Goal: Information Seeking & Learning: Learn about a topic

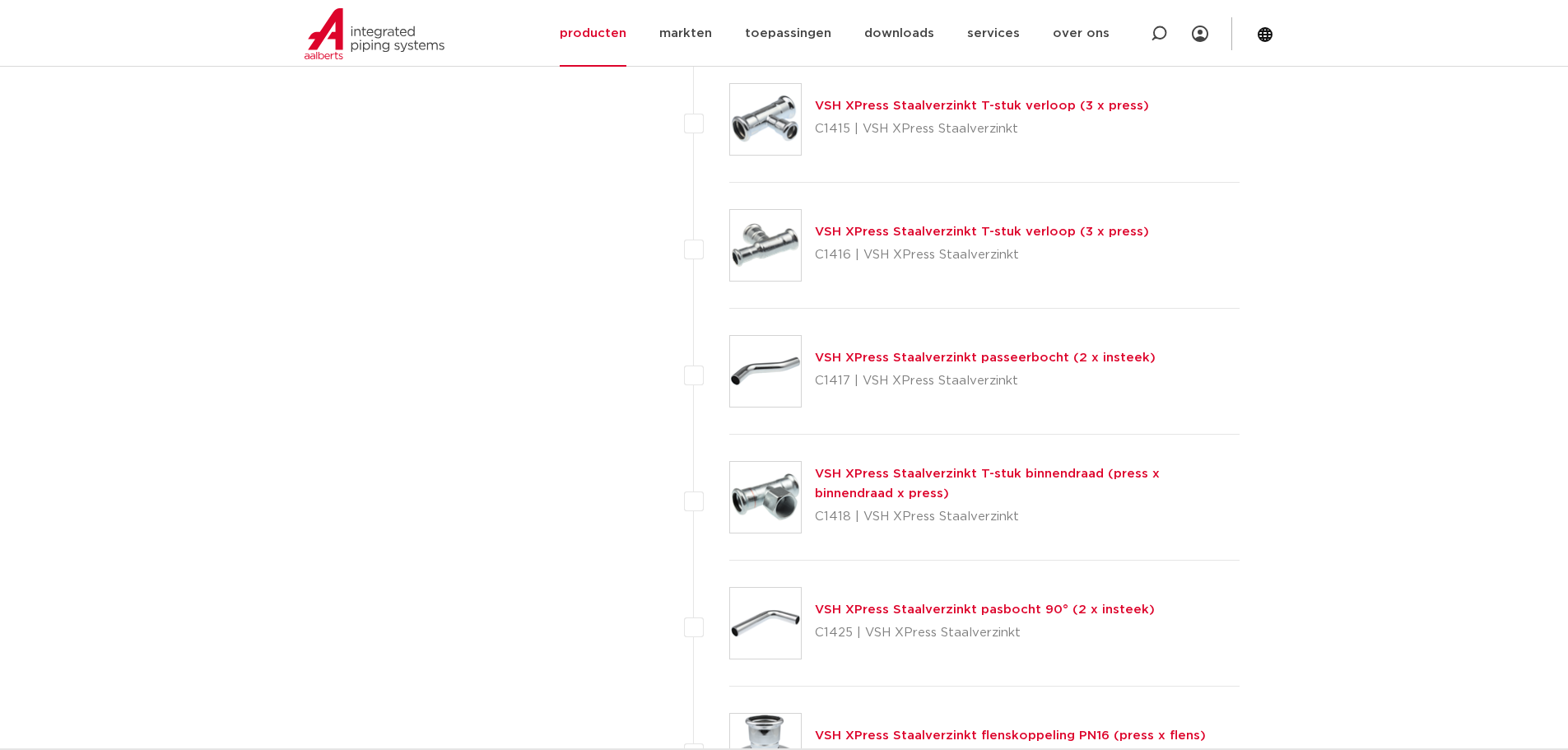
scroll to position [1814, 0]
click at [896, 506] on p "C1418 | VSH XPress Staalverzinkt" at bounding box center [1028, 516] width 426 height 26
click at [826, 469] on link "VSH XPress Staalverzinkt T-stuk binnendraad (press x binnendraad x press)" at bounding box center [987, 482] width 345 height 32
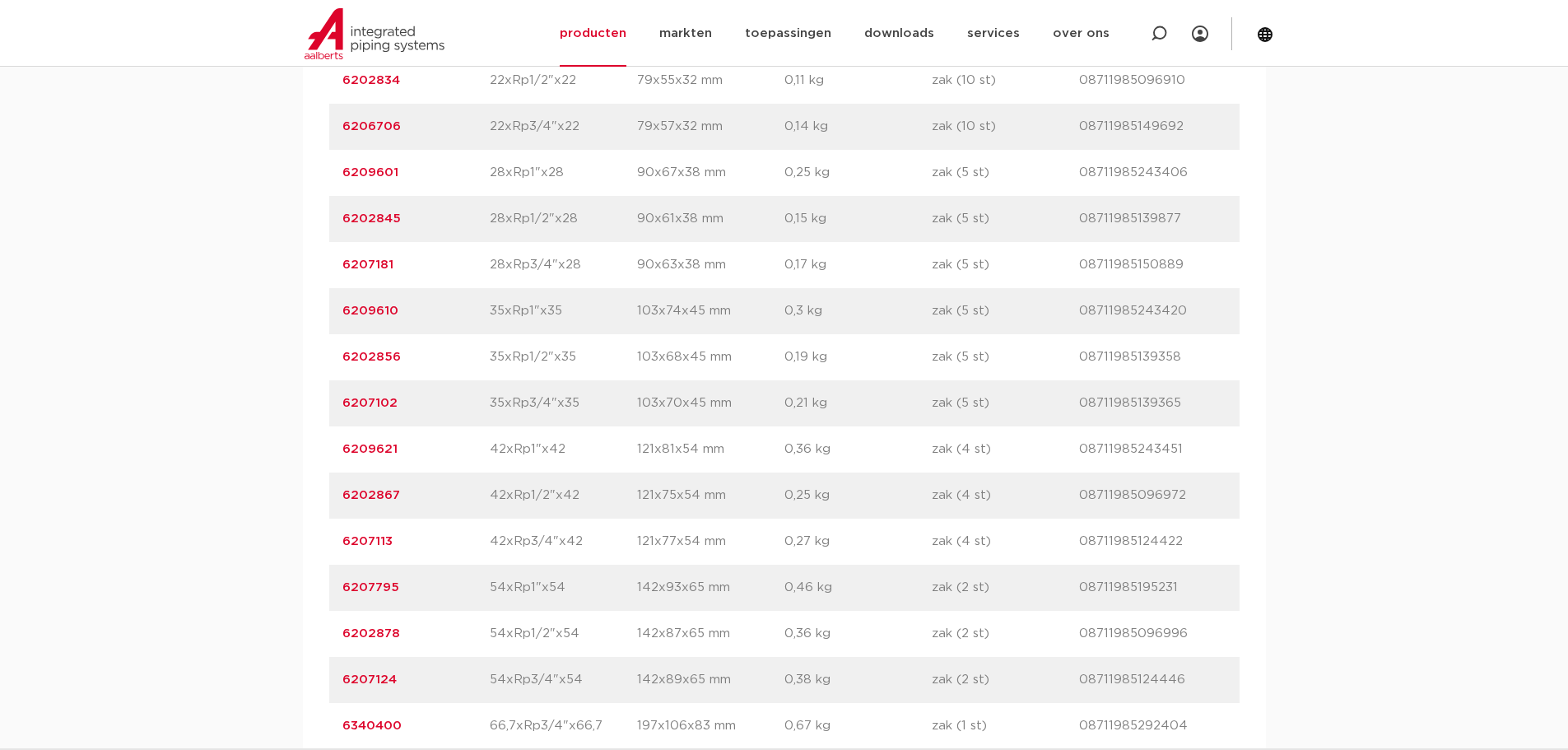
scroll to position [1400, 0]
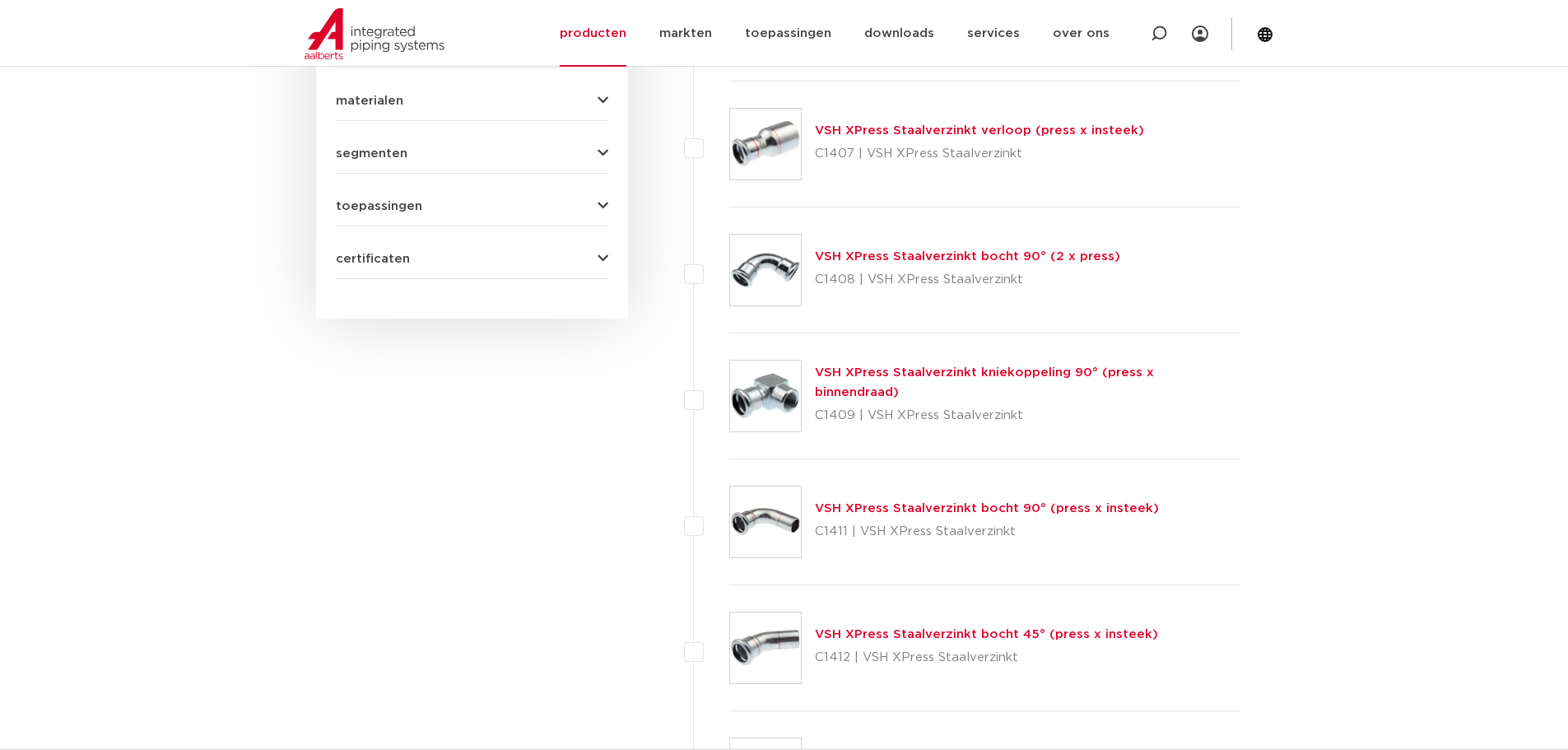
scroll to position [906, 0]
click at [773, 134] on img at bounding box center [765, 144] width 71 height 71
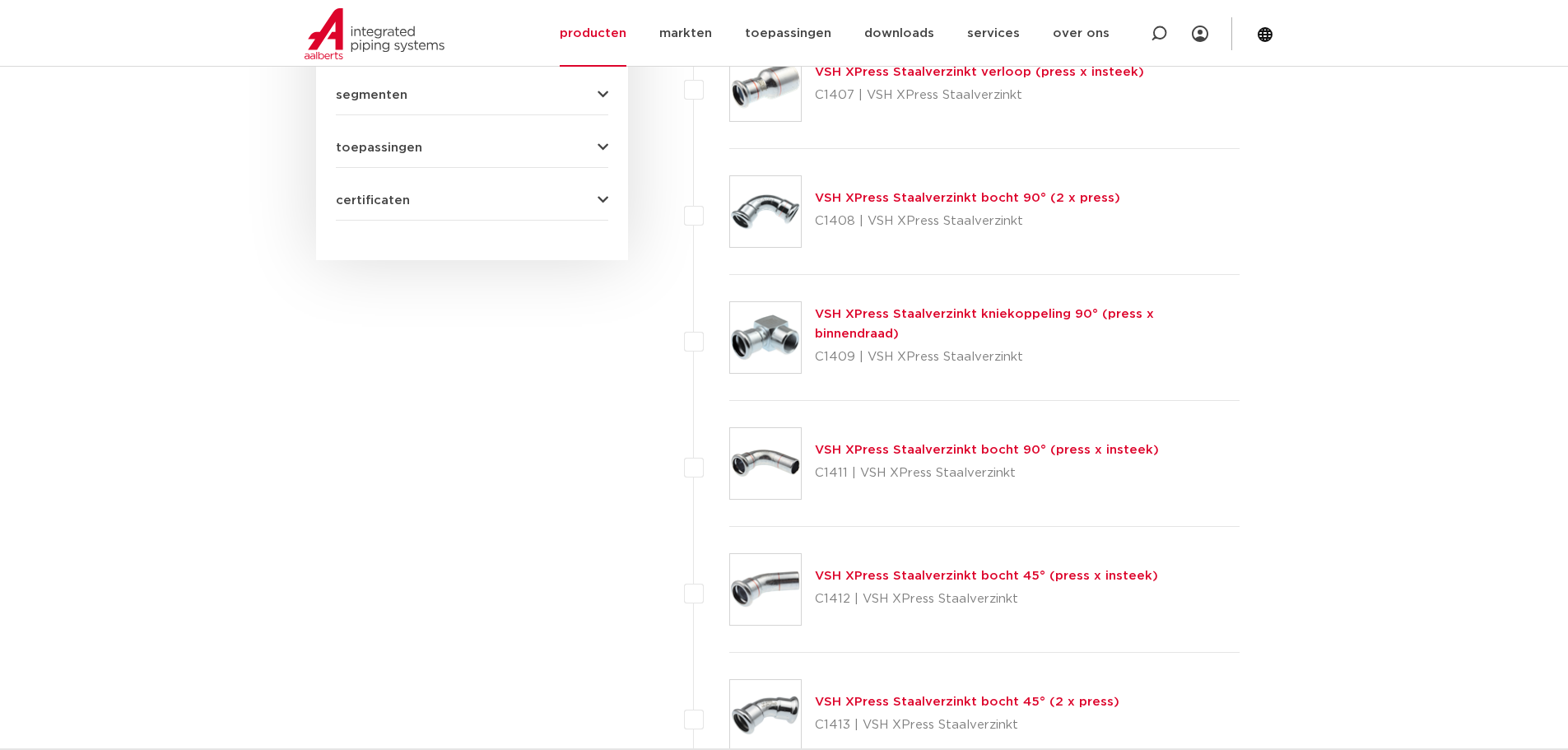
scroll to position [988, 0]
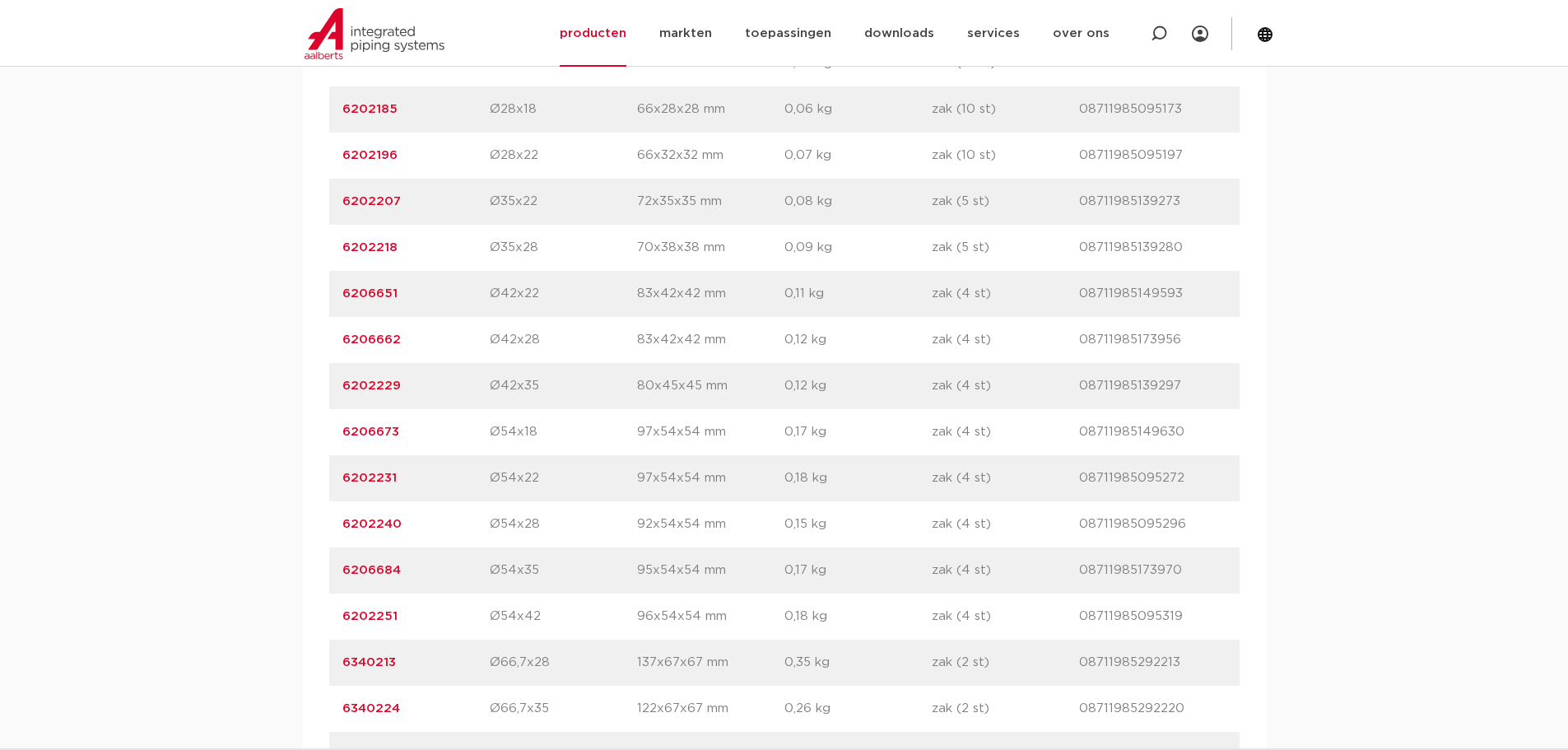
scroll to position [1564, 0]
